Goal: Check status: Check status

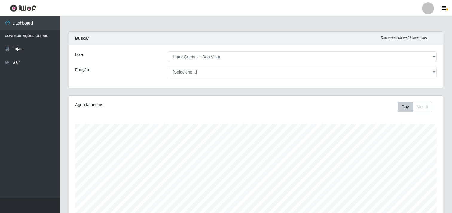
select select "514"
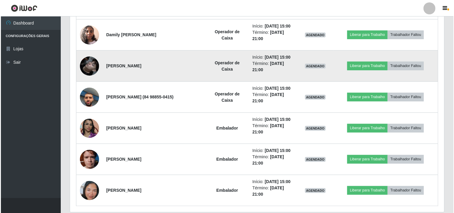
scroll to position [356, 0]
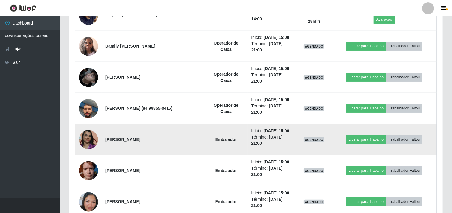
click at [88, 139] on img at bounding box center [88, 140] width 19 height 34
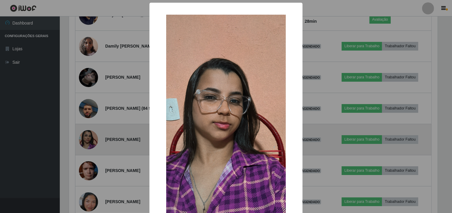
scroll to position [124, 370]
click at [88, 139] on div "× OK Cancel" at bounding box center [227, 106] width 454 height 213
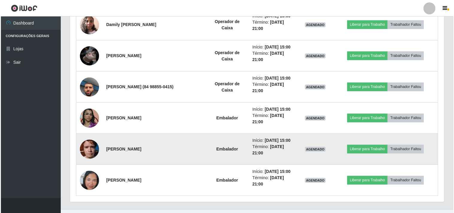
scroll to position [389, 0]
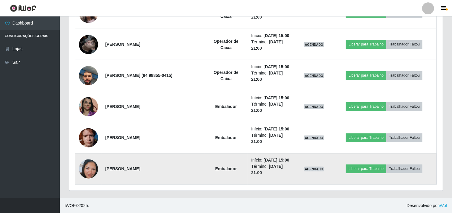
click at [90, 168] on img at bounding box center [88, 169] width 19 height 34
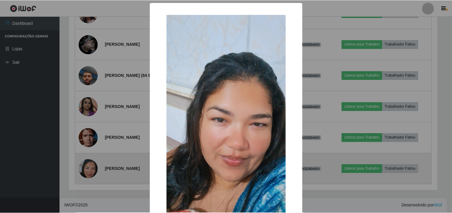
scroll to position [124, 370]
click at [90, 168] on div "× OK Cancel" at bounding box center [227, 106] width 454 height 213
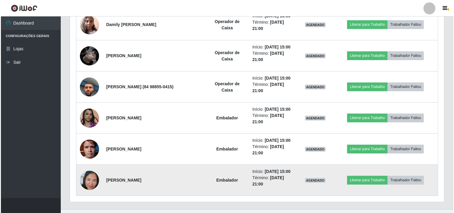
scroll to position [389, 0]
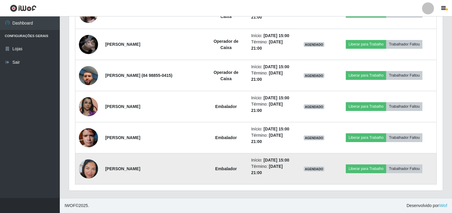
click at [90, 168] on img at bounding box center [88, 169] width 19 height 34
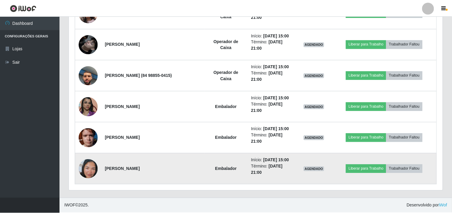
scroll to position [124, 370]
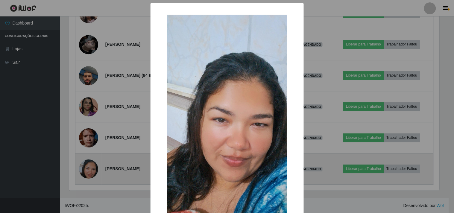
click at [90, 168] on div "× OK Cancel" at bounding box center [227, 106] width 454 height 213
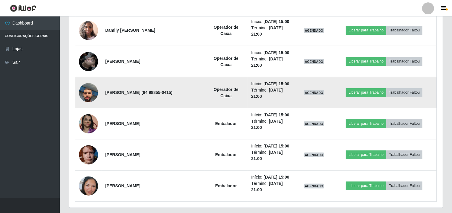
scroll to position [389, 0]
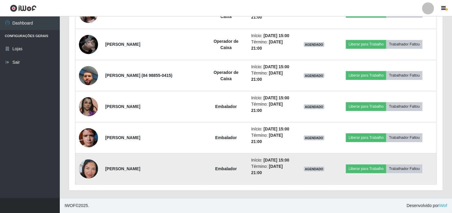
click at [228, 154] on td "Embalador" at bounding box center [226, 168] width 43 height 31
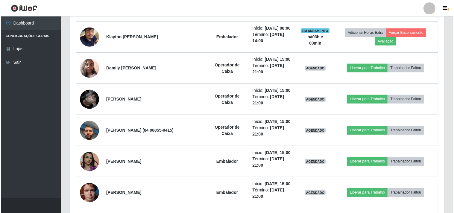
scroll to position [322, 0]
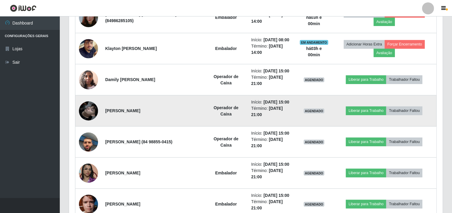
click at [84, 110] on img at bounding box center [88, 111] width 19 height 34
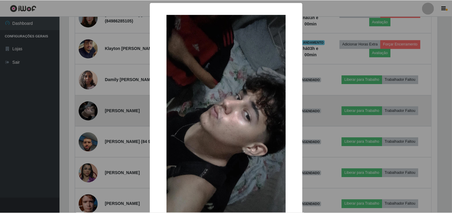
scroll to position [124, 370]
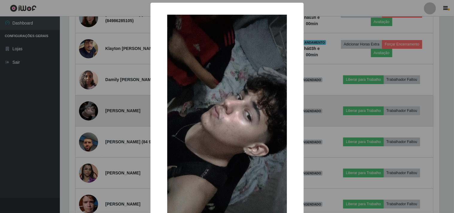
click at [84, 110] on div "× OK Cancel" at bounding box center [227, 106] width 454 height 213
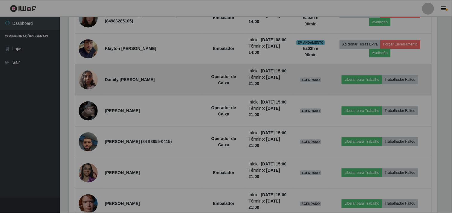
scroll to position [124, 374]
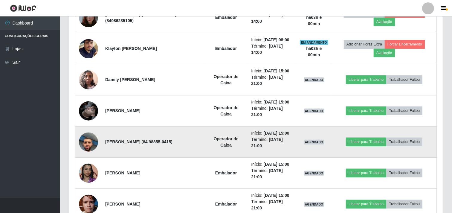
click at [84, 143] on img at bounding box center [88, 142] width 19 height 34
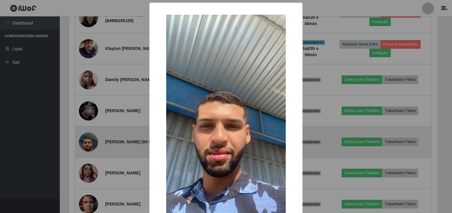
scroll to position [124, 370]
click at [84, 143] on div "× OK Cancel" at bounding box center [227, 106] width 454 height 213
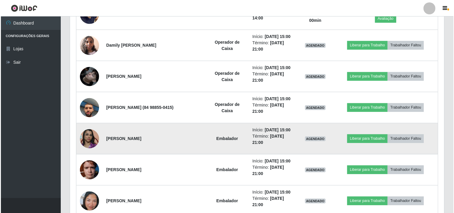
scroll to position [389, 0]
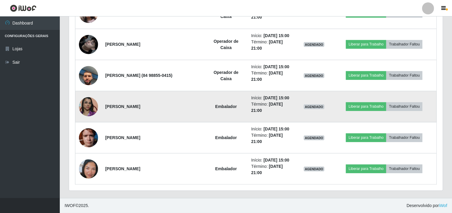
click at [88, 109] on img at bounding box center [88, 107] width 19 height 34
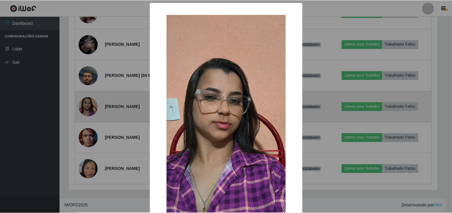
scroll to position [124, 370]
click at [88, 109] on div "× OK Cancel" at bounding box center [227, 106] width 454 height 213
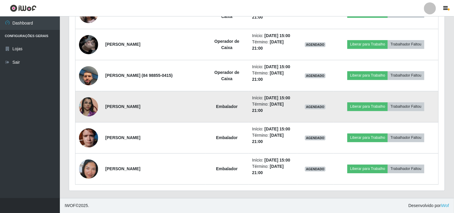
scroll to position [124, 374]
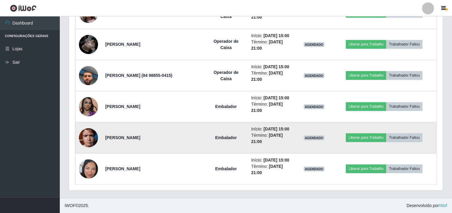
click at [83, 136] on img at bounding box center [88, 137] width 19 height 25
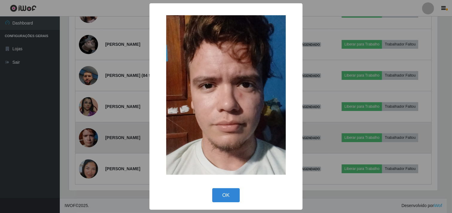
scroll to position [124, 370]
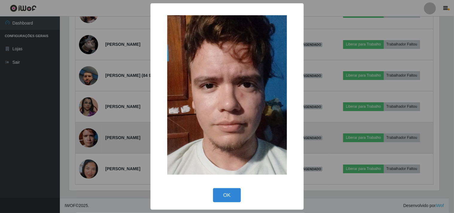
click at [83, 136] on div "× OK Cancel" at bounding box center [227, 106] width 454 height 213
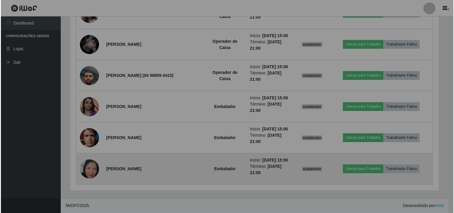
scroll to position [124, 374]
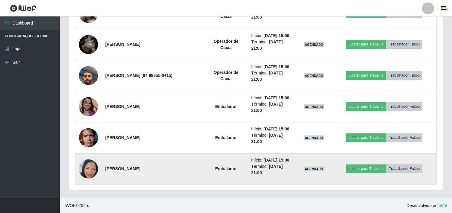
click at [82, 170] on img at bounding box center [88, 169] width 19 height 34
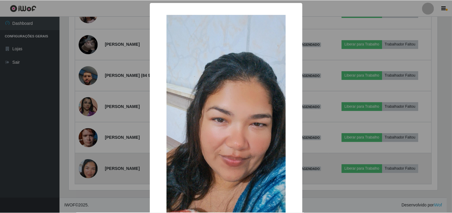
scroll to position [124, 370]
click at [82, 170] on div "× OK Cancel" at bounding box center [227, 106] width 454 height 213
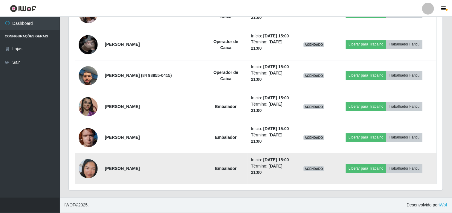
scroll to position [124, 374]
